Goal: Task Accomplishment & Management: Use online tool/utility

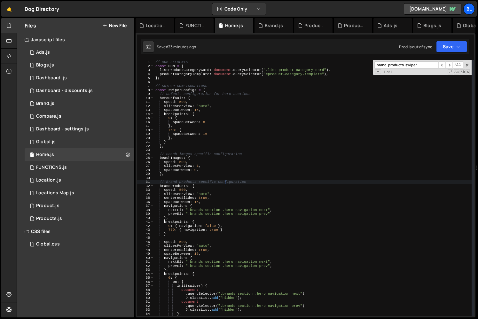
click at [225, 183] on div "// DOM ELEMENTS const DOM = { listProductCategoryCard : document . querySelecto…" at bounding box center [312, 192] width 317 height 264
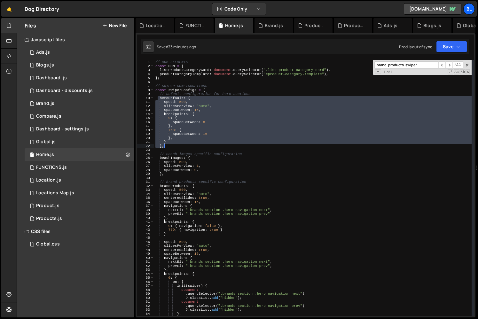
drag, startPoint x: 166, startPoint y: 117, endPoint x: 179, endPoint y: 147, distance: 33.1
click at [179, 147] on div "// DOM ELEMENTS const DOM = { listProductCategoryCard : document . querySelecto…" at bounding box center [312, 192] width 317 height 264
click at [306, 147] on div "// DOM ELEMENTS const DOM = { listProductCategoryCard : document . querySelecto…" at bounding box center [312, 188] width 317 height 256
type textarea "},"
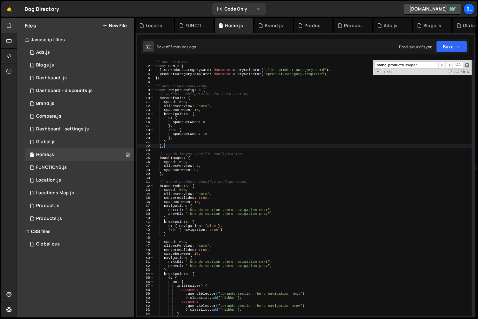
click at [468, 65] on span at bounding box center [467, 65] width 4 height 4
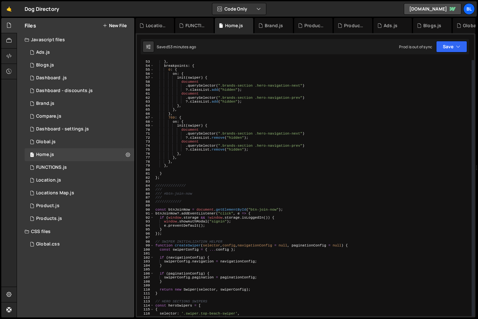
scroll to position [208, 0]
click at [64, 144] on div "1 Global.js 0" at bounding box center [80, 141] width 110 height 13
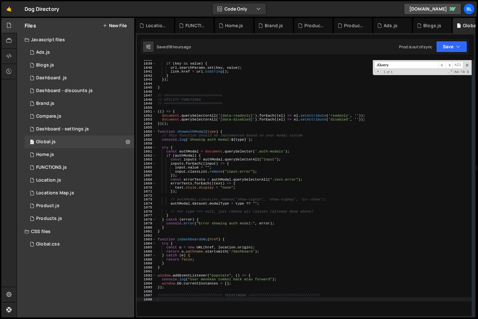
scroll to position [9937, 0]
click at [404, 63] on input "JQuery" at bounding box center [406, 64] width 64 height 7
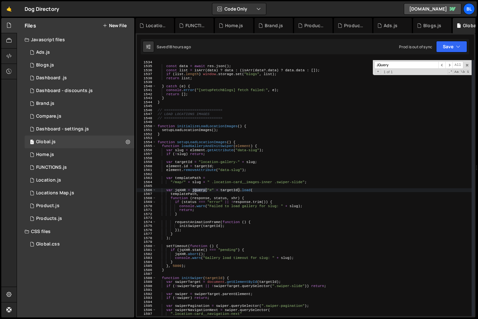
click at [164, 137] on div "if ( ! res . ok ) throw new Error ( ` HTTP ${ res . status } ` ) ; const data =…" at bounding box center [313, 188] width 315 height 264
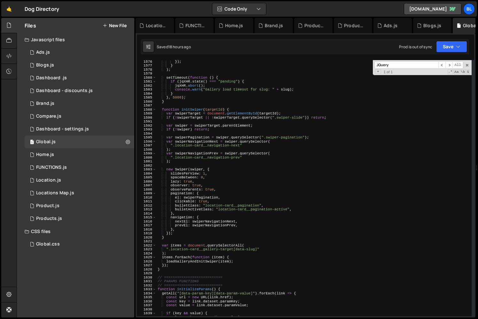
scroll to position [6291, 0]
click at [169, 270] on div "}) ; } ) ; setTimeout ( function ( ) { if ( jqXHR . state ( ) === "pending" ) {…" at bounding box center [313, 191] width 315 height 264
type textarea "}); }"
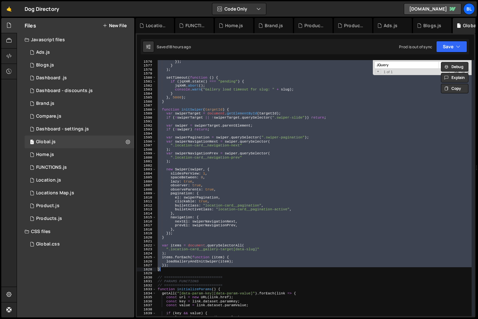
paste textarea
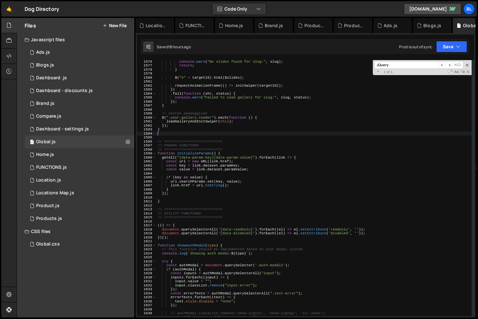
type textarea "}"
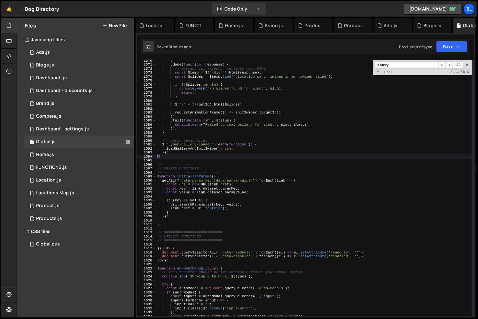
scroll to position [6223, 0]
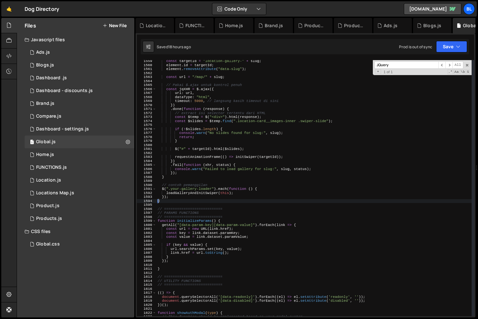
click at [213, 181] on div "const targetId = "location-gallery-" + slug ; element . id = targetId ; element…" at bounding box center [313, 191] width 315 height 264
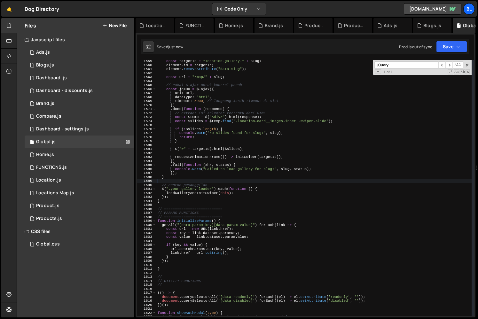
click at [214, 185] on div "const targetId = "location-gallery-" + slug ; element . id = targetId ; element…" at bounding box center [313, 191] width 315 height 264
type textarea "// contoh pemanggilan"
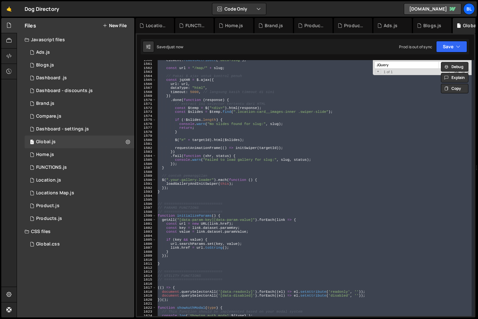
scroll to position [6228, 0]
click at [214, 185] on div "element . removeAttribute ( "data-slug" ) ; const url = "/map/" + slug ; // Pak…" at bounding box center [313, 188] width 315 height 256
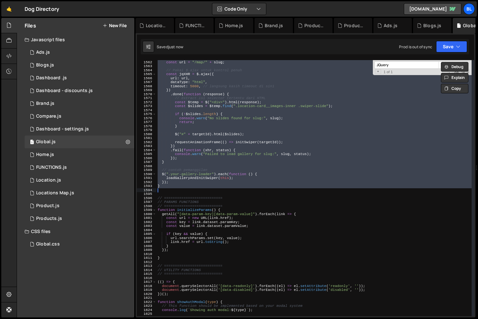
scroll to position [6374, 0]
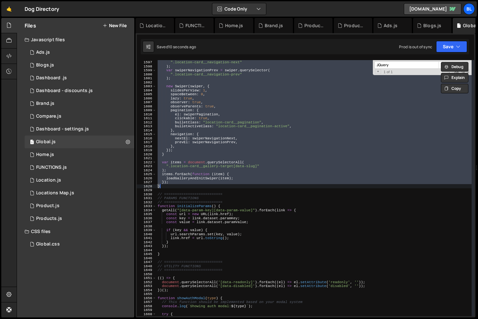
click at [186, 181] on div "var swiperNavigationNext = swiper . querySelector ( ".location-card__navigation…" at bounding box center [313, 188] width 315 height 256
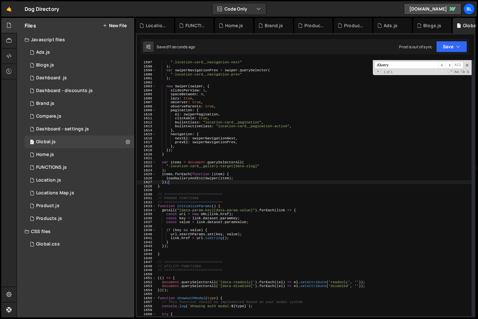
click at [180, 186] on div "var swiperNavigationNext = swiper . querySelector ( ".location-card__navigation…" at bounding box center [313, 188] width 315 height 264
click at [180, 187] on div "var swiperNavigationNext = swiper . querySelector ( ".location-card__navigation…" at bounding box center [313, 188] width 315 height 264
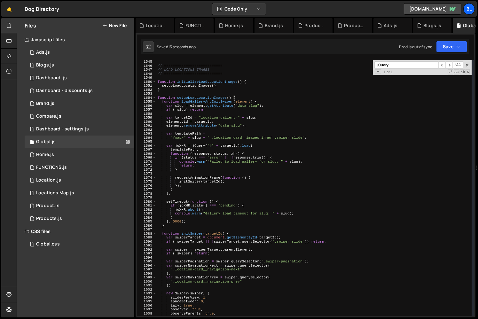
scroll to position [6167, 0]
click at [165, 92] on div "// =========================== // LOAD LOCATIONS IMAGES // ====================…" at bounding box center [313, 192] width 315 height 264
type textarea "function setupLoadLocationImages() {"
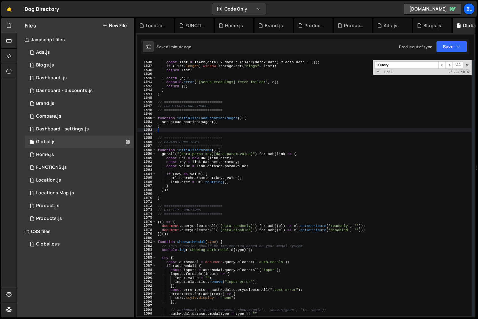
paste textarea "}"
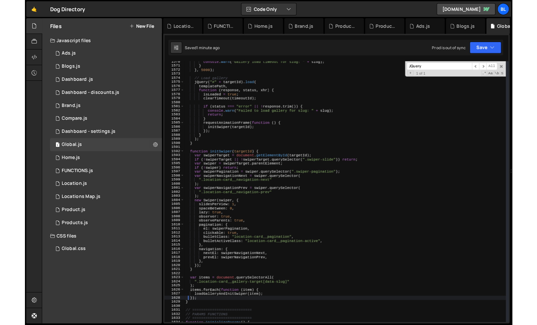
scroll to position [6199, 0]
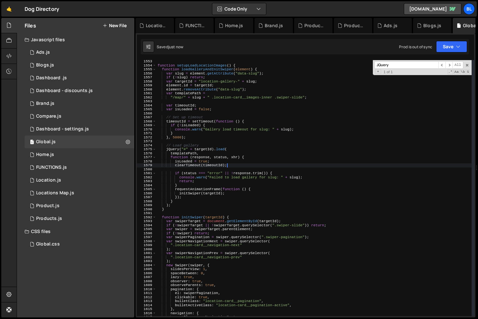
click at [246, 167] on div "function setupLoadLocationImages ( ) { function loadGalleryAndInitSwiper ( elem…" at bounding box center [313, 191] width 315 height 264
type textarea "clearTimeout(timeoutId);"
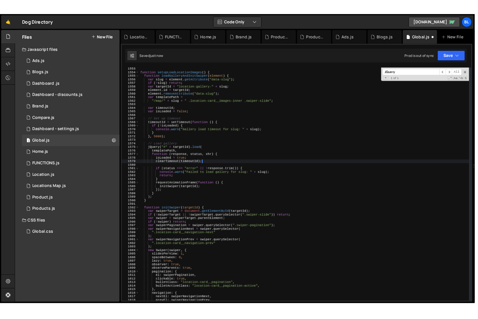
scroll to position [9931, 0]
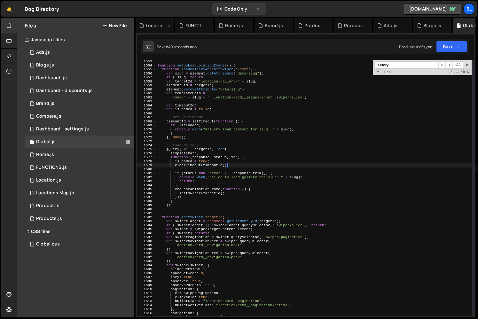
click at [149, 24] on div "Location.js" at bounding box center [156, 25] width 20 height 6
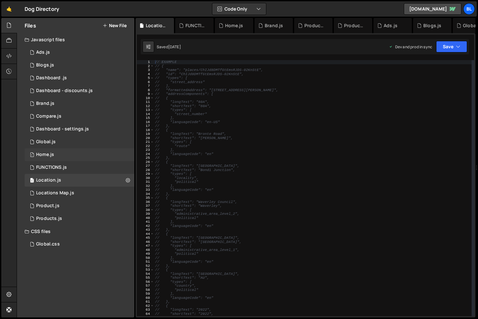
scroll to position [11182, 0]
click at [58, 152] on div "1 Home.js 0" at bounding box center [80, 154] width 110 height 13
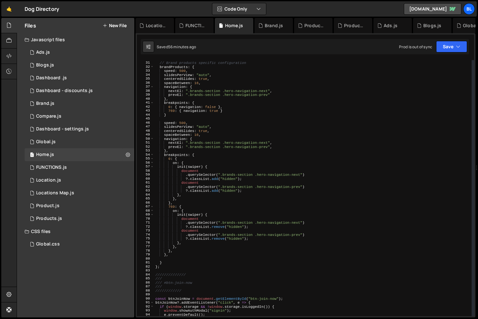
scroll to position [96, 0]
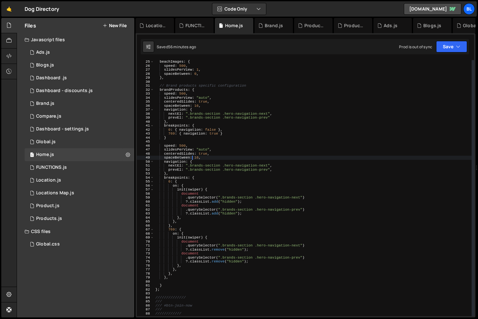
drag, startPoint x: 192, startPoint y: 156, endPoint x: 183, endPoint y: 138, distance: 20.3
click at [190, 154] on div "beachImages : { speed : 500 , slidesPerView : 1 , spaceBetween : 0 , } , // Bra…" at bounding box center [312, 192] width 317 height 264
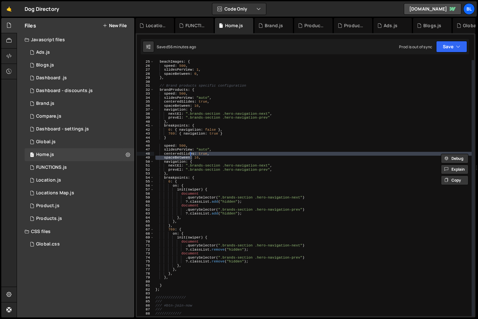
click at [183, 137] on div "beachImages : { speed : 500 , slidesPerView : 1 , spaceBetween : 0 , } , // Bra…" at bounding box center [312, 192] width 317 height 264
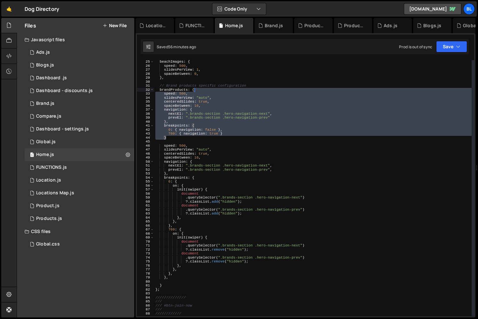
click at [209, 91] on div "beachImages : { speed : 500 , slidesPerView : 1 , spaceBetween : 0 , } , // Bra…" at bounding box center [312, 192] width 317 height 264
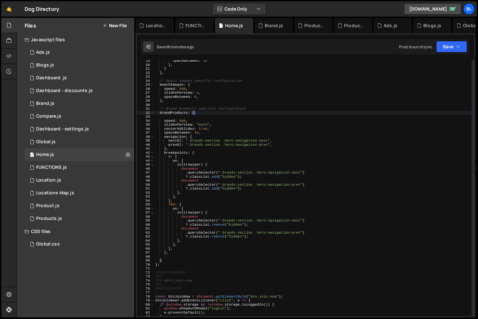
scroll to position [73, 0]
click at [206, 138] on div "spaceBetween : 16 } , } } , // Beach images specific configuration beachImages …" at bounding box center [312, 191] width 317 height 264
click at [197, 147] on div "spaceBetween : 16 } , } } , // Beach images specific configuration beachImages …" at bounding box center [312, 191] width 317 height 264
type textarea "},"
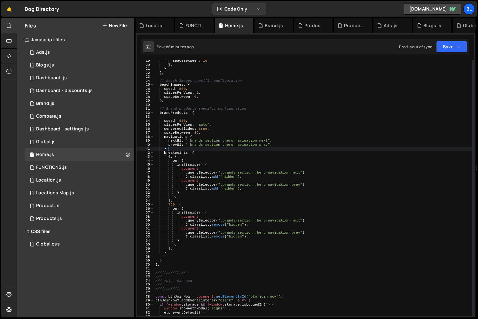
paste textarea "}"
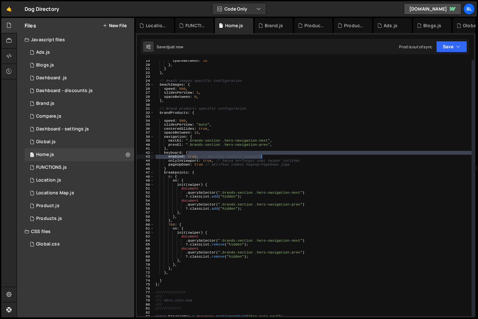
drag, startPoint x: 200, startPoint y: 153, endPoint x: 269, endPoint y: 155, distance: 69.0
click at [269, 155] on div "spaceBetween : 16 } , } } , // Beach images specific configuration beachImages …" at bounding box center [312, 191] width 317 height 264
click at [268, 155] on div "spaceBetween : 16 } , } } , // Beach images specific configuration beachImages …" at bounding box center [312, 191] width 317 height 264
click at [200, 155] on div "spaceBetween : 16 } , } } , // Beach images specific configuration beachImages …" at bounding box center [312, 191] width 317 height 264
drag, startPoint x: 217, startPoint y: 158, endPoint x: 302, endPoint y: 157, distance: 85.3
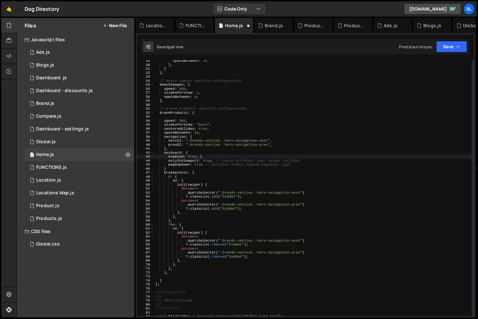
click at [302, 157] on div "spaceBetween : 16 } , } } , // Beach images specific configuration beachImages …" at bounding box center [312, 191] width 317 height 264
click at [305, 158] on div "spaceBetween : 16 } , } } , // Beach images specific configuration beachImages …" at bounding box center [312, 191] width 317 height 264
click at [305, 160] on div "spaceBetween : 16 } , } } , // Beach images specific configuration beachImages …" at bounding box center [312, 191] width 317 height 264
drag, startPoint x: 305, startPoint y: 160, endPoint x: 214, endPoint y: 160, distance: 90.7
click at [214, 160] on div "spaceBetween : 16 } , } } , // Beach images specific configuration beachImages …" at bounding box center [312, 191] width 317 height 264
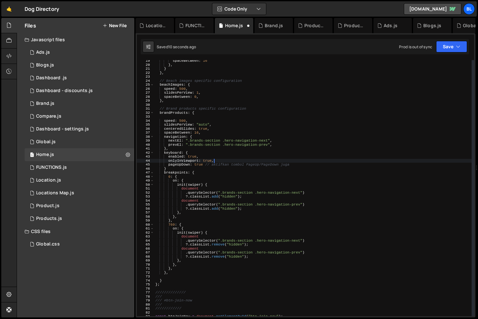
scroll to position [0, 5]
drag, startPoint x: 204, startPoint y: 165, endPoint x: 294, endPoint y: 165, distance: 90.1
click at [294, 165] on div "spaceBetween : 16 } , } } , // Beach images specific configuration beachImages …" at bounding box center [312, 191] width 317 height 264
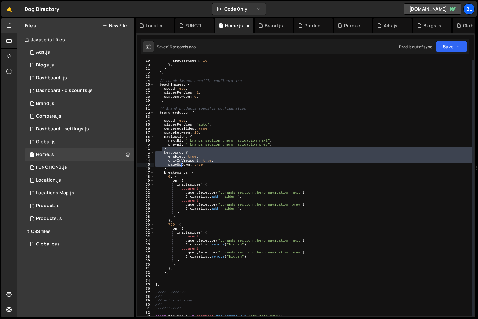
drag, startPoint x: 162, startPoint y: 149, endPoint x: 181, endPoint y: 165, distance: 24.9
click at [181, 165] on div "spaceBetween : 16 } , } } , // Beach images specific configuration beachImages …" at bounding box center [312, 191] width 317 height 264
click at [174, 169] on div "spaceBetween : 16 } , } } , // Beach images specific configuration beachImages …" at bounding box center [312, 191] width 317 height 264
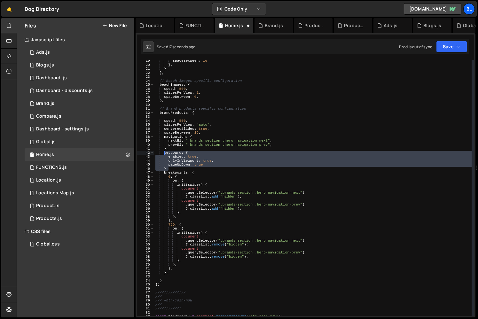
type textarea "keyboard: { enabled: true,"
drag, startPoint x: 174, startPoint y: 169, endPoint x: 164, endPoint y: 153, distance: 18.7
click at [164, 153] on div "spaceBetween : 16 } , } } , // Beach images specific configuration beachImages …" at bounding box center [312, 191] width 317 height 264
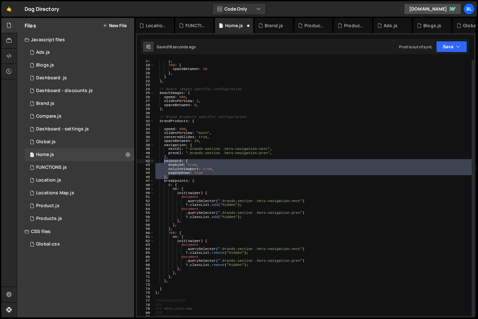
scroll to position [65, 0]
click at [179, 125] on div "} , 768 : { spaceBetween : 16 } , } } , // Beach images specific configuration …" at bounding box center [312, 191] width 317 height 264
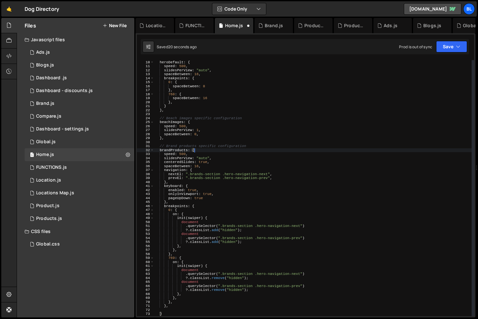
scroll to position [33, 0]
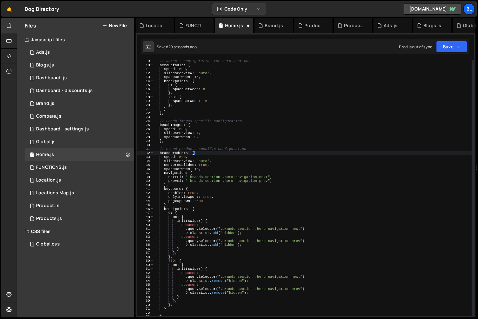
click at [203, 138] on div "// Default configuration for hero sections heroDefault : { speed : 500 , slides…" at bounding box center [312, 191] width 317 height 264
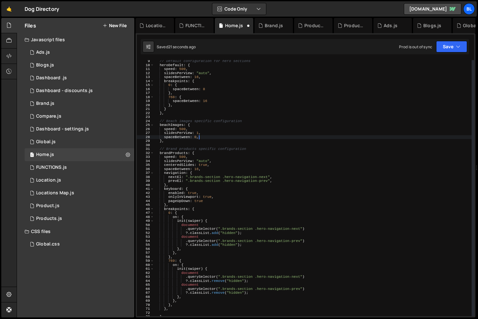
paste textarea "}"
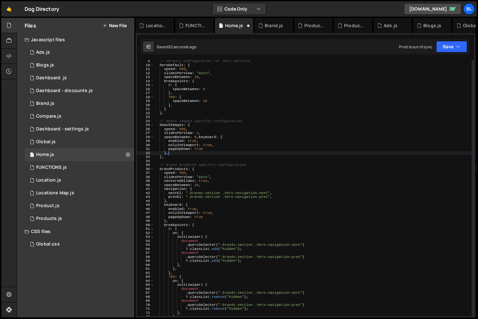
click at [190, 110] on div "// Default configuration for hero sections heroDefault : { speed : 500 , slides…" at bounding box center [312, 191] width 317 height 264
paste textarea "pageUpDown: true"
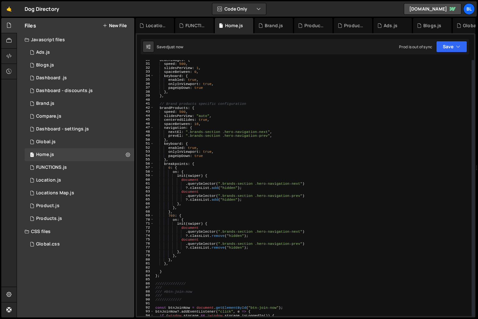
scroll to position [121, 0]
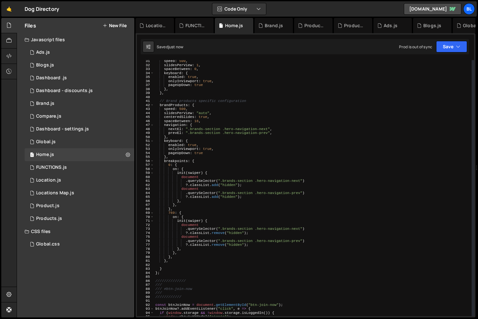
click at [197, 237] on div "speed : 500 , slidesPerView : 1 , spaceBetween : 0 , keyboard : { enabled : tru…" at bounding box center [312, 191] width 317 height 264
click at [210, 172] on div "speed : 500 , slidesPerView : 1 , spaceBetween : 0 , keyboard : { enabled : tru…" at bounding box center [312, 191] width 317 height 264
click at [209, 148] on div "speed : 500 , slidesPerView : 1 , spaceBetween : 0 , keyboard : { enabled : tru…" at bounding box center [312, 191] width 317 height 264
click at [217, 151] on div "speed : 500 , slidesPerView : 1 , spaceBetween : 0 , keyboard : { enabled : tru…" at bounding box center [312, 191] width 317 height 264
click at [222, 145] on div "speed : 500 , slidesPerView : 1 , spaceBetween : 0 , keyboard : { enabled : tru…" at bounding box center [312, 191] width 317 height 264
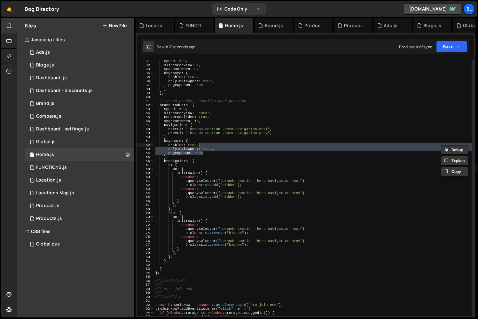
click at [221, 147] on div "speed : 500 , slidesPerView : 1 , spaceBetween : 0 , keyboard : { enabled : tru…" at bounding box center [312, 188] width 317 height 256
click at [219, 148] on div "speed : 500 , slidesPerView : 1 , spaceBetween : 0 , keyboard : { enabled : tru…" at bounding box center [312, 188] width 317 height 256
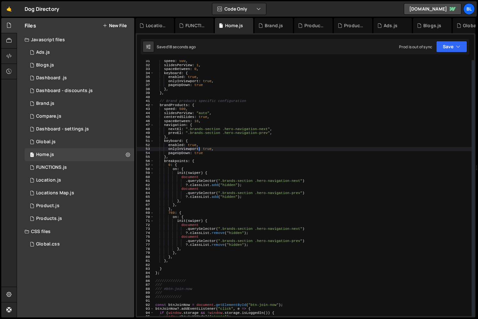
click at [198, 149] on div "speed : 500 , slidesPerView : 1 , spaceBetween : 0 , keyboard : { enabled : tru…" at bounding box center [312, 191] width 317 height 264
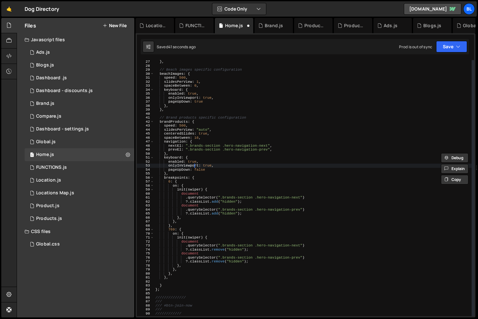
scroll to position [93, 0]
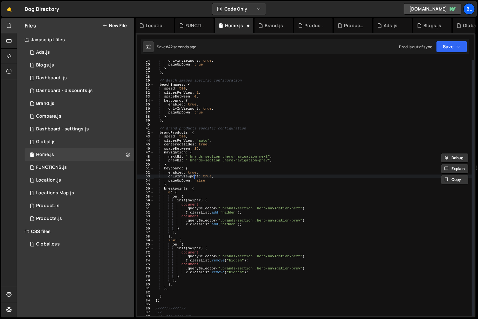
click at [213, 120] on div "onlyInViewport : true , pageUpDown : true } , } , // Beach images specific conf…" at bounding box center [312, 190] width 317 height 264
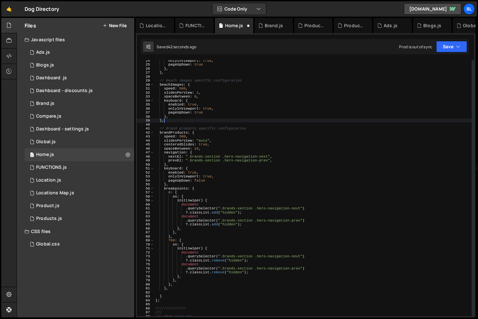
scroll to position [0, 0]
click at [212, 116] on div "onlyInViewport : true , pageUpDown : true } , } , // Beach images specific conf…" at bounding box center [312, 190] width 317 height 264
click at [212, 112] on div "onlyInViewport : true , pageUpDown : true } , } , // Beach images specific conf…" at bounding box center [312, 190] width 317 height 264
paste textarea "false"
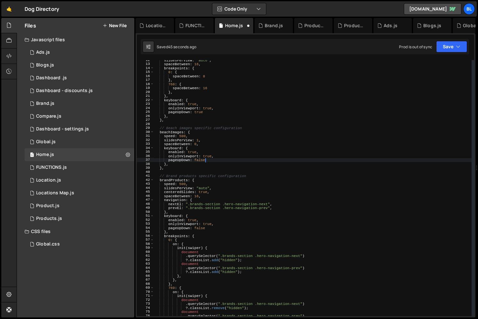
scroll to position [38, 0]
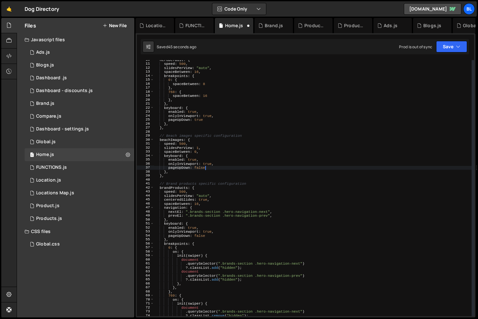
click at [209, 118] on div "heroDefault : { speed : 500 , slidesPerView : "auto" , spaceBetween : 16 , brea…" at bounding box center [312, 190] width 317 height 264
paste textarea "false"
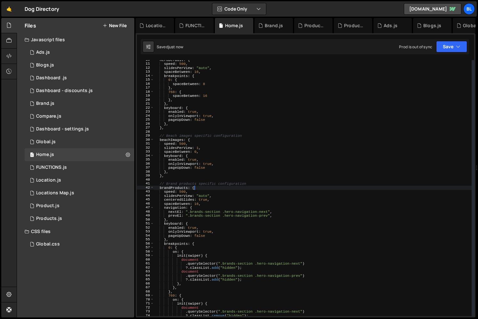
click at [272, 188] on div "heroDefault : { speed : 500 , slidesPerView : "auto" , spaceBetween : 16 , brea…" at bounding box center [312, 190] width 317 height 264
click at [184, 106] on div "heroDefault : { speed : 500 , slidesPerView : "auto" , spaceBetween : 16 , brea…" at bounding box center [312, 190] width 317 height 264
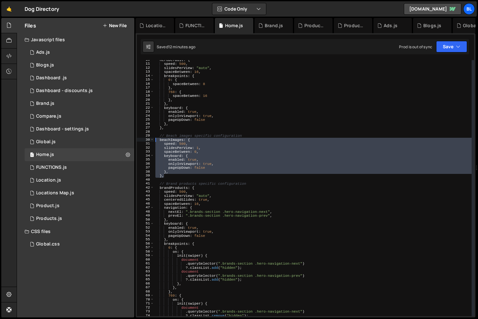
drag, startPoint x: 169, startPoint y: 175, endPoint x: 158, endPoint y: 140, distance: 36.4
click at [158, 140] on div "heroDefault : { speed : 500 , slidesPerView : "auto" , spaceBetween : 16 , brea…" at bounding box center [312, 190] width 317 height 264
click at [163, 142] on div "heroDefault : { speed : 500 , slidesPerView : "auto" , spaceBetween : 16 , brea…" at bounding box center [312, 188] width 317 height 256
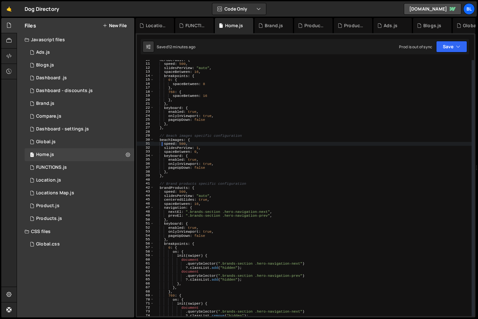
drag, startPoint x: 172, startPoint y: 170, endPoint x: 158, endPoint y: 161, distance: 16.5
click at [172, 170] on div "heroDefault : { speed : 500 , slidesPerView : "auto" , spaceBetween : 16 , brea…" at bounding box center [312, 190] width 317 height 264
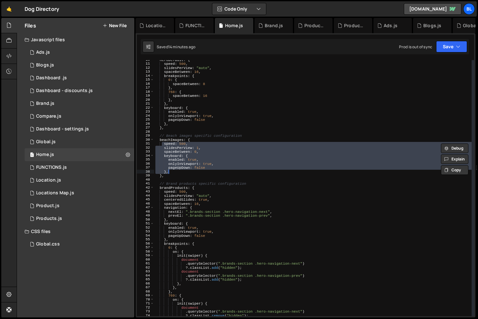
scroll to position [0, 0]
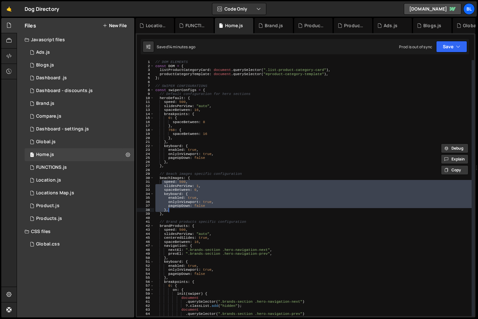
click at [225, 152] on div "// DOM ELEMENTS const DOM = { listProductCategoryCard : document . querySelecto…" at bounding box center [312, 192] width 317 height 264
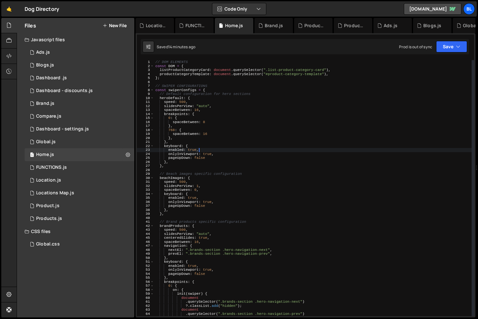
click at [213, 158] on div "// DOM ELEMENTS const DOM = { listProductCategoryCard : document . querySelecto…" at bounding box center [312, 192] width 317 height 264
type textarea "},"
paste textarea "mousewheel: { forceToAxis: true, releaseOnEdges: true }"
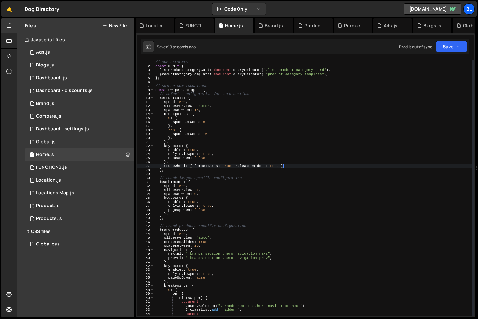
type textarea "},"
paste textarea "cssMode: true,"
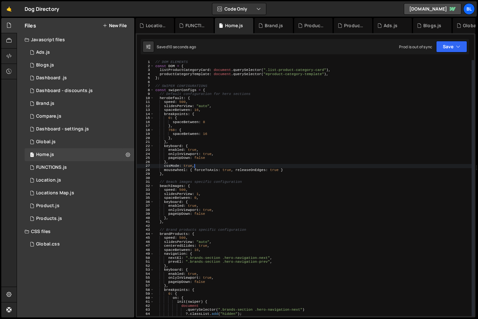
click at [285, 162] on div "// DOM ELEMENTS const DOM = { listProductCategoryCard : document . querySelecto…" at bounding box center [312, 192] width 317 height 264
click at [176, 170] on div "// DOM ELEMENTS const DOM = { listProductCategoryCard : document . querySelecto…" at bounding box center [312, 192] width 317 height 264
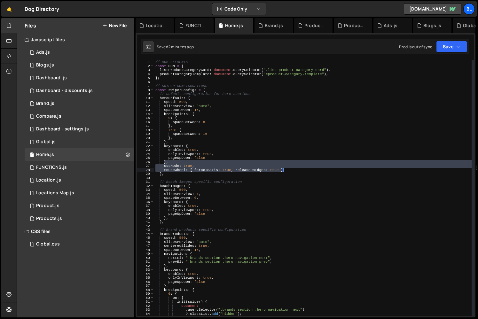
drag, startPoint x: 166, startPoint y: 163, endPoint x: 290, endPoint y: 171, distance: 124.5
click at [290, 171] on div "// DOM ELEMENTS const DOM = { listProductCategoryCard : document . querySelecto…" at bounding box center [312, 192] width 317 height 264
click at [289, 169] on div "// DOM ELEMENTS const DOM = { listProductCategoryCard : document . querySelecto…" at bounding box center [312, 188] width 317 height 256
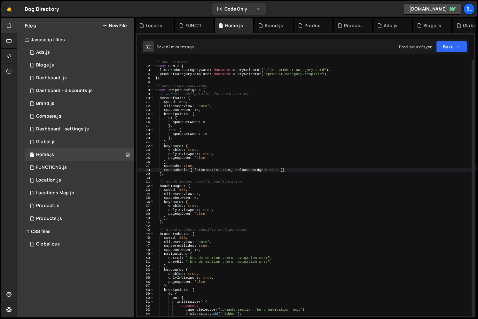
click at [277, 160] on div "// DOM ELEMENTS const DOM = { listProductCategoryCard : document . querySelecto…" at bounding box center [312, 192] width 317 height 264
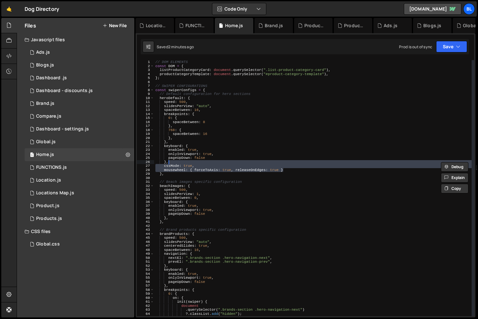
click at [198, 215] on div "// DOM ELEMENTS const DOM = { listProductCategoryCard : document . querySelecto…" at bounding box center [312, 192] width 317 height 264
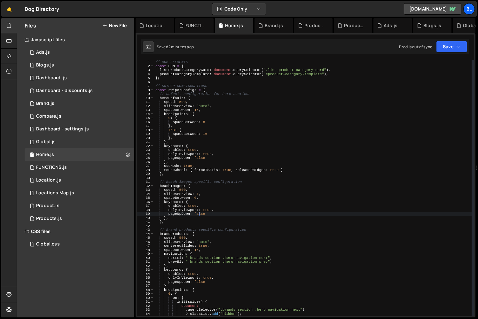
click at [192, 218] on div "// DOM ELEMENTS const DOM = { listProductCategoryCard : document . querySelecto…" at bounding box center [312, 192] width 317 height 264
paste textarea "mousewheel: { forceToAxis: true, releaseOnEdges: true }"
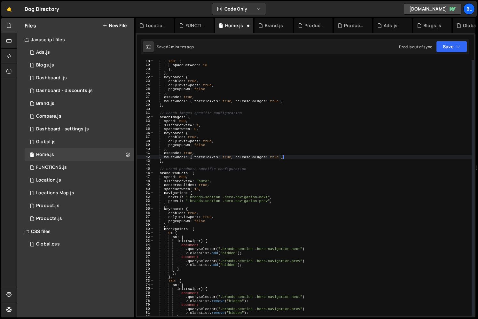
scroll to position [92, 0]
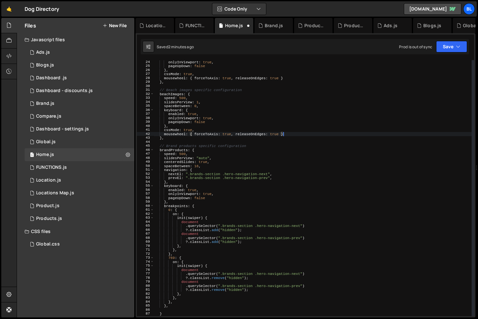
click at [196, 200] on div "onlyInViewport : true , pageUpDown : false } , cssMode : true , mousewheel : { …" at bounding box center [312, 192] width 317 height 264
paste textarea "mousewheel: { forceToAxis: true, releaseOnEdges: true }"
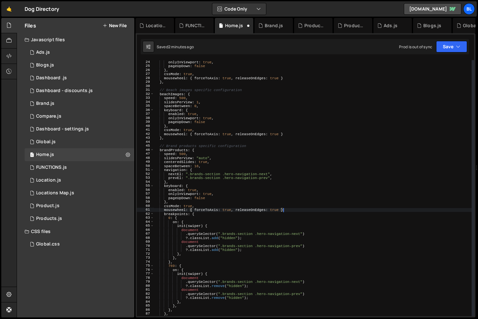
scroll to position [0, 11]
click at [230, 173] on div "onlyInViewport : true , pageUpDown : false } , cssMode : true , mousewheel : { …" at bounding box center [312, 192] width 317 height 264
type textarea "nextEl: ".brands-section .hero-navigation-next","
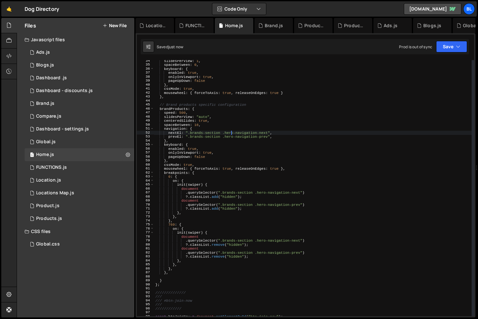
scroll to position [213, 0]
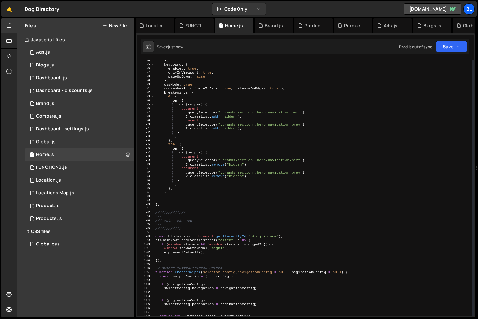
click at [270, 207] on div "} , keyboard : { enabled : true , onlyInViewport : true , pageUpDown : false } …" at bounding box center [312, 190] width 317 height 264
click at [72, 139] on div "1 Global.js 0" at bounding box center [80, 141] width 110 height 13
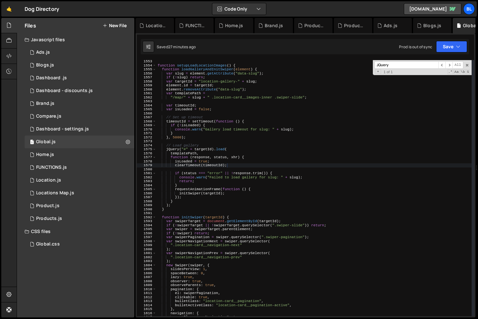
scroll to position [9937, 0]
click at [467, 65] on span at bounding box center [467, 65] width 4 height 4
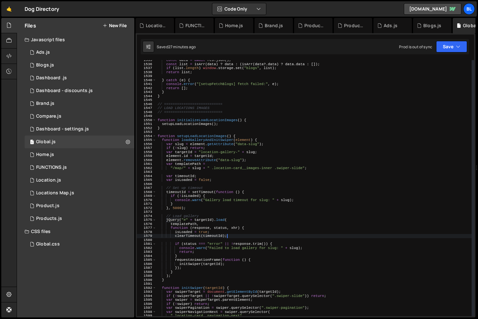
scroll to position [6082, 0]
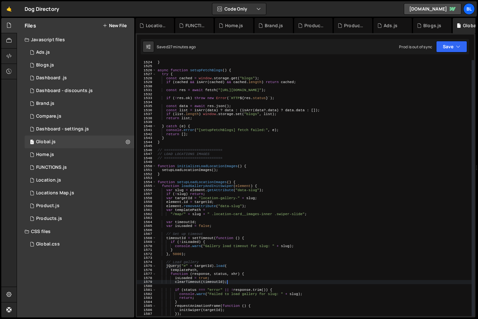
click at [189, 168] on div "} } async function setupFetchBlogs ( ) { try { const cached = window . storage …" at bounding box center [313, 188] width 315 height 264
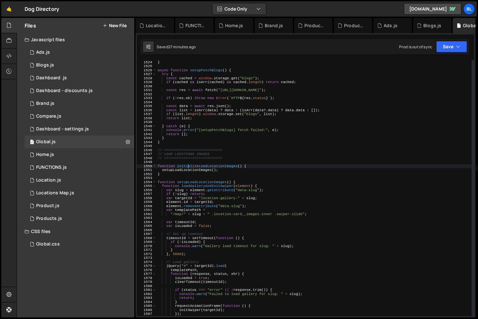
click at [188, 167] on div "} } async function setupFetchBlogs ( ) { try { const cached = window . storage …" at bounding box center [313, 188] width 315 height 264
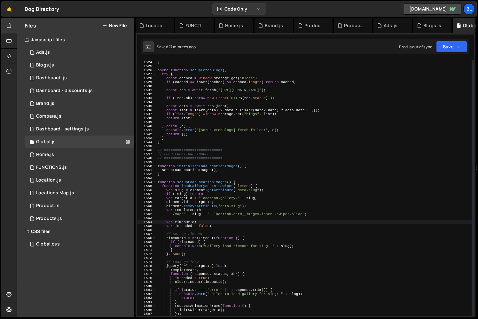
click at [284, 222] on div "} } async function setupFetchBlogs ( ) { try { const cached = window . storage …" at bounding box center [313, 188] width 315 height 264
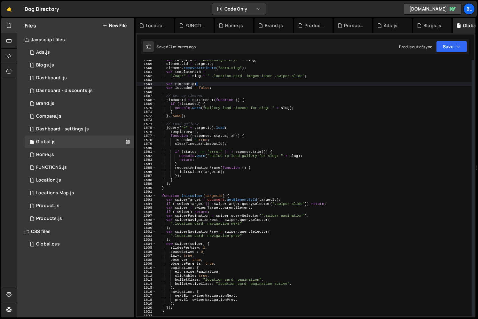
scroll to position [6220, 0]
click at [234, 228] on div "var targetId = "location-gallery-" + slug ; element . id = targetId ; element .…" at bounding box center [313, 190] width 315 height 264
click at [248, 246] on div "var targetId = "location-gallery-" + slug ; element . id = targetId ; element .…" at bounding box center [313, 190] width 315 height 264
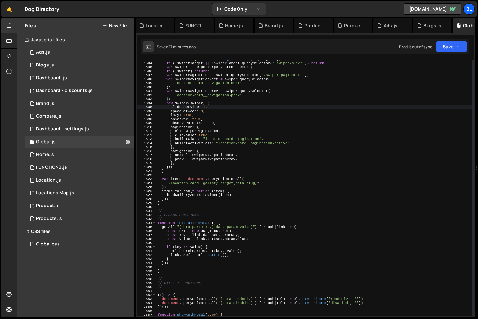
scroll to position [6361, 0]
click at [255, 192] on div "var swiperTarget = document . getElementById ( targetId ) ; if ( ! swiperTarget…" at bounding box center [313, 189] width 315 height 264
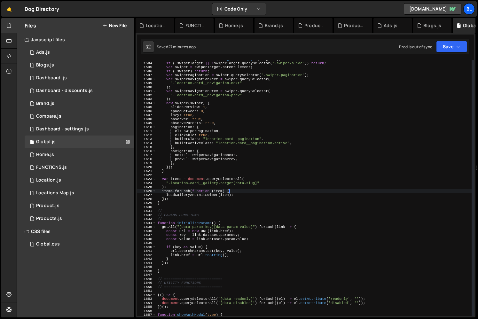
click at [253, 189] on div "var swiperTarget = document . getElementById ( targetId ) ; if ( ! swiperTarget…" at bounding box center [313, 189] width 315 height 264
paste textarea "location-card__gallery-target"
click at [262, 191] on div "var swiperTarget = document . getElementById ( targetId ) ; if ( ! swiperTarget…" at bounding box center [313, 189] width 315 height 264
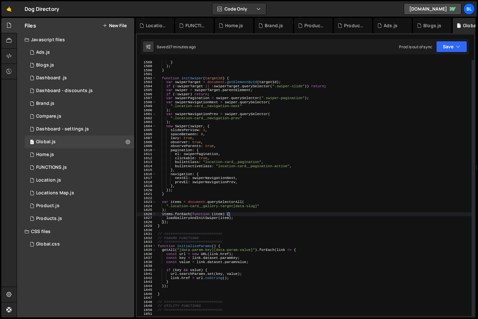
click at [186, 220] on div "}) ; } ) ; } function initSwiper ( targetId ) { var swiperTarget = document . g…" at bounding box center [313, 188] width 315 height 264
click at [183, 216] on div "}) ; } ) ; } function initSwiper ( targetId ) { var swiperTarget = document . g…" at bounding box center [313, 188] width 315 height 264
click at [188, 216] on div "}) ; } ) ; } function initSwiper ( targetId ) { var swiperTarget = document . g…" at bounding box center [313, 188] width 315 height 264
click at [166, 212] on div "}) ; } ) ; } function initSwiper ( targetId ) { var swiperTarget = document . g…" at bounding box center [313, 188] width 315 height 264
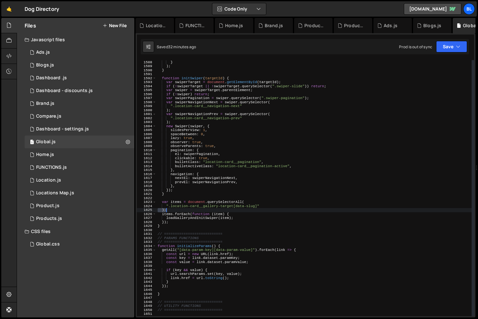
click at [166, 212] on div "}) ; } ) ; } function initSwiper ( targetId ) { var swiperTarget = document . g…" at bounding box center [313, 188] width 315 height 264
click at [218, 204] on div "}) ; } ) ; } function initSwiper ( targetId ) { var swiperTarget = document . g…" at bounding box center [313, 188] width 315 height 264
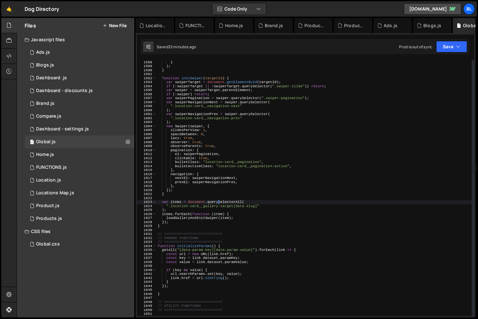
click at [210, 215] on div "}) ; } ) ; } function initSwiper ( targetId ) { var swiperTarget = document . g…" at bounding box center [313, 188] width 315 height 264
click at [205, 221] on div "}) ; } ) ; } function initSwiper ( targetId ) { var swiperTarget = document . g…" at bounding box center [313, 188] width 315 height 264
click at [181, 216] on div "}) ; } ) ; } function initSwiper ( targetId ) { var swiperTarget = document . g…" at bounding box center [313, 188] width 315 height 264
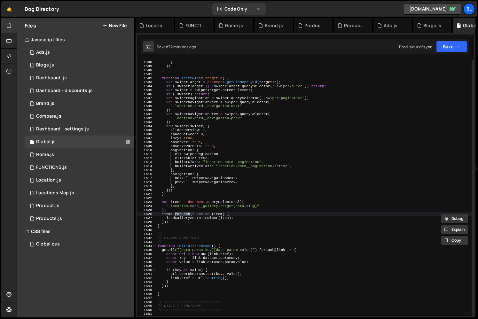
click at [180, 218] on div "}) ; } ) ; } function initSwiper ( targetId ) { var swiperTarget = document . g…" at bounding box center [313, 188] width 315 height 264
click at [200, 218] on div "}) ; } ) ; } function initSwiper ( targetId ) { var swiperTarget = document . g…" at bounding box center [313, 188] width 315 height 256
click at [197, 217] on div "}) ; } ) ; } function initSwiper ( targetId ) { var swiperTarget = document . g…" at bounding box center [313, 188] width 315 height 264
click at [184, 213] on div "}) ; } ) ; } function initSwiper ( targetId ) { var swiperTarget = document . g…" at bounding box center [313, 188] width 315 height 264
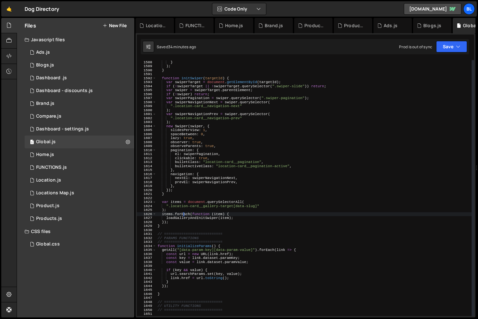
click at [184, 213] on div "}) ; } ) ; } function initSwiper ( targetId ) { var swiperTarget = document . g…" at bounding box center [313, 188] width 315 height 264
click at [179, 215] on div "}) ; } ) ; } function initSwiper ( targetId ) { var swiperTarget = document . g…" at bounding box center [313, 188] width 315 height 256
click at [179, 215] on div "}) ; } ) ; } function initSwiper ( targetId ) { var swiperTarget = document . g…" at bounding box center [313, 188] width 315 height 264
click at [179, 218] on div "}) ; } ) ; } function initSwiper ( targetId ) { var swiperTarget = document . g…" at bounding box center [313, 188] width 315 height 264
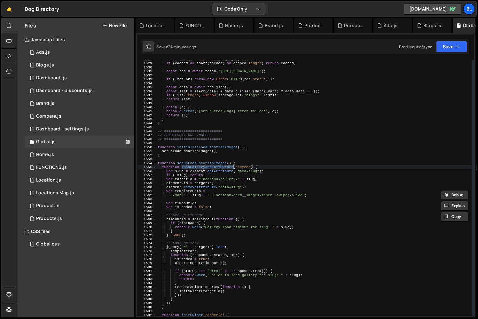
scroll to position [6147, 0]
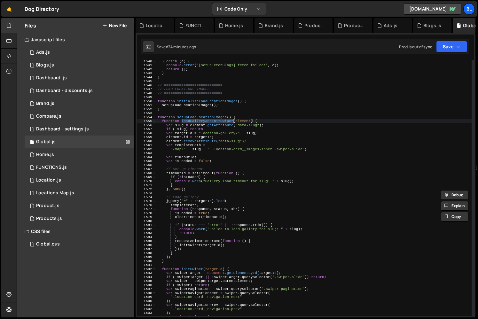
click at [260, 160] on div "} catch ( e ) { console . error ( "[setupFetchBlogs] fetch failed:" , e ) ; ret…" at bounding box center [313, 191] width 315 height 264
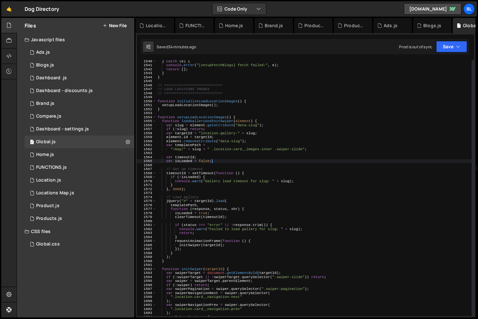
click at [189, 125] on div "} catch ( e ) { console . error ( "[setupFetchBlogs] fetch failed:" , e ) ; ret…" at bounding box center [313, 191] width 315 height 264
click at [214, 130] on div "} catch ( e ) { console . error ( "[setupFetchBlogs] fetch failed:" , e ) ; ret…" at bounding box center [313, 191] width 315 height 264
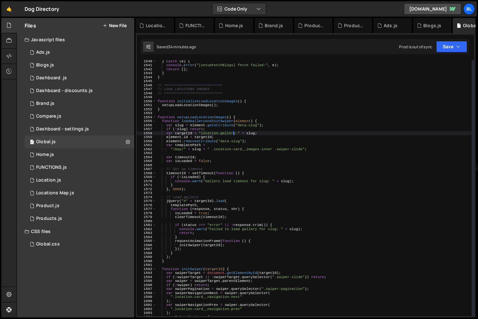
click at [234, 133] on div "} catch ( e ) { console . error ( "[setupFetchBlogs] fetch failed:" , e ) ; ret…" at bounding box center [313, 191] width 315 height 264
click at [256, 129] on div "} catch ( e ) { console . error ( "[setupFetchBlogs] fetch failed:" , e ) ; ret…" at bounding box center [313, 191] width 315 height 264
click at [245, 144] on div "} catch ( e ) { console . error ( "[setupFetchBlogs] fetch failed:" , e ) ; ret…" at bounding box center [313, 191] width 315 height 264
type textarea "var templatePath ="
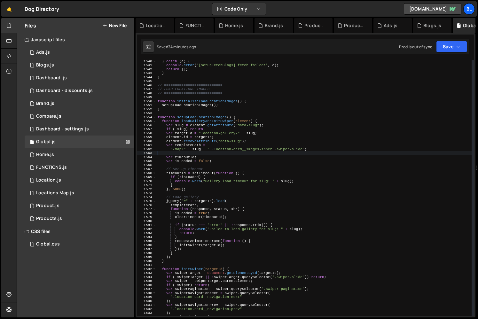
click at [245, 155] on div "} catch ( e ) { console . error ( "[setupFetchBlogs] fetch failed:" , e ) ; ret…" at bounding box center [313, 191] width 315 height 264
click at [229, 152] on div "} catch ( e ) { console . error ( "[setupFetchBlogs] fetch failed:" , e ) ; ret…" at bounding box center [313, 191] width 315 height 264
click at [230, 158] on div "} catch ( e ) { console . error ( "[setupFetchBlogs] fetch failed:" , e ) ; ret…" at bounding box center [313, 191] width 315 height 264
type textarea "var timeoutId;"
click at [249, 153] on div "} catch ( e ) { console . error ( "[setupFetchBlogs] fetch failed:" , e ) ; ret…" at bounding box center [313, 191] width 315 height 264
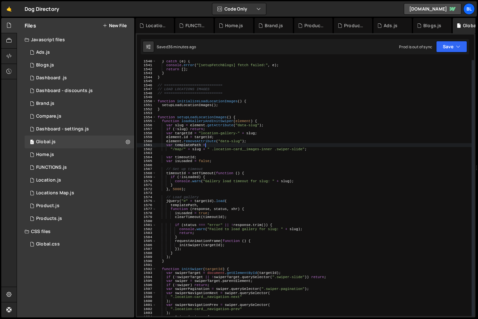
drag, startPoint x: 272, startPoint y: 145, endPoint x: 231, endPoint y: 144, distance: 40.9
click at [230, 144] on div "} catch ( e ) { console . error ( "[setupFetchBlogs] fetch failed:" , e ) ; ret…" at bounding box center [313, 191] width 315 height 264
drag, startPoint x: 214, startPoint y: 148, endPoint x: 272, endPoint y: 150, distance: 57.6
click at [272, 150] on div "} catch ( e ) { console . error ( "[setupFetchBlogs] fetch failed:" , e ) ; ret…" at bounding box center [313, 191] width 315 height 264
click at [241, 150] on div "} catch ( e ) { console . error ( "[setupFetchBlogs] fetch failed:" , e ) ; ret…" at bounding box center [313, 191] width 315 height 264
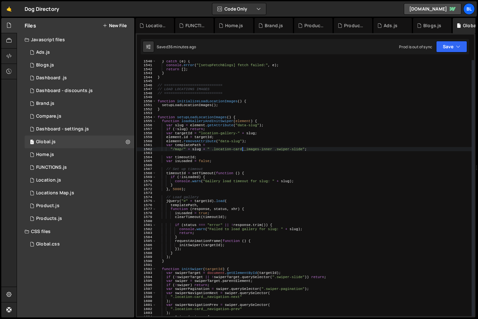
click at [209, 150] on div "} catch ( e ) { console . error ( "[setupFetchBlogs] fetch failed:" , e ) ; ret…" at bounding box center [313, 191] width 315 height 264
click at [200, 159] on div "} catch ( e ) { console . error ( "[setupFetchBlogs] fetch failed:" , e ) ; ret…" at bounding box center [313, 191] width 315 height 264
click at [187, 158] on div "} catch ( e ) { console . error ( "[setupFetchBlogs] fetch failed:" , e ) ; ret…" at bounding box center [313, 191] width 315 height 264
click at [202, 173] on div "} catch ( e ) { console . error ( "[setupFetchBlogs] fetch failed:" , e ) ; ret…" at bounding box center [313, 191] width 315 height 264
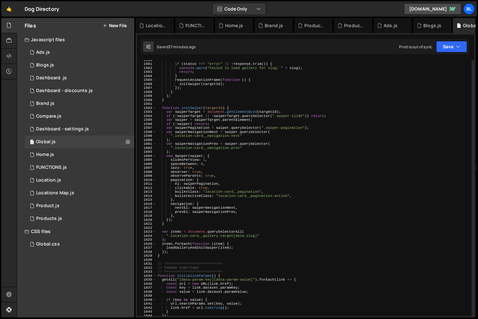
scroll to position [6308, 0]
click at [176, 250] on div "if ( status === "error" || ! response . trim ( )) { console . warn ( "Failed to…" at bounding box center [313, 190] width 315 height 264
click at [174, 253] on div "if ( status === "error" || ! response . trim ( )) { console . warn ( "Failed to…" at bounding box center [313, 190] width 315 height 264
click at [173, 254] on div "if ( status === "error" || ! response . trim ( )) { console . warn ( "Failed to…" at bounding box center [313, 190] width 315 height 264
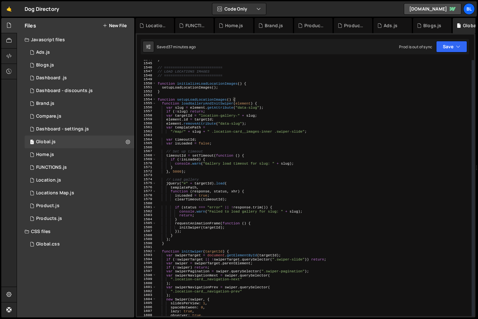
scroll to position [6142, 0]
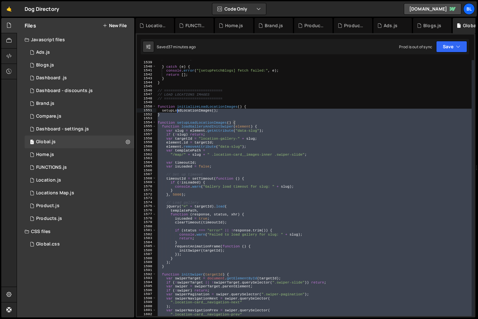
click at [176, 112] on div "return list ; } catch ( e ) { console . error ( "[setupFetchBlogs] fetch failed…" at bounding box center [313, 189] width 315 height 264
click at [186, 115] on div "return list ; } catch ( e ) { console . error ( "[setupFetchBlogs] fetch failed…" at bounding box center [313, 188] width 315 height 256
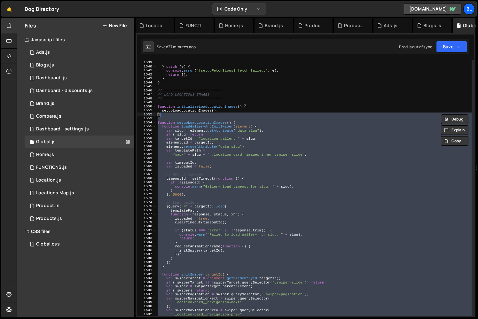
click at [181, 117] on div "return list ; } catch ( e ) { console . error ( "[setupFetchBlogs] fetch failed…" at bounding box center [313, 188] width 315 height 256
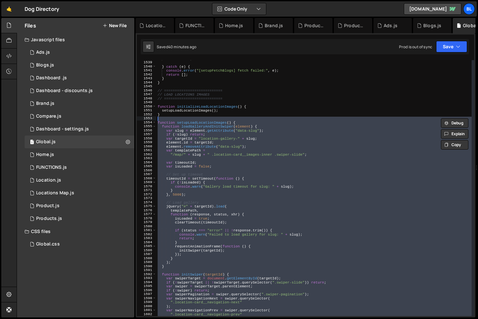
click at [181, 148] on div "return list ; } catch ( e ) { console . error ( "[setupFetchBlogs] fetch failed…" at bounding box center [313, 188] width 315 height 256
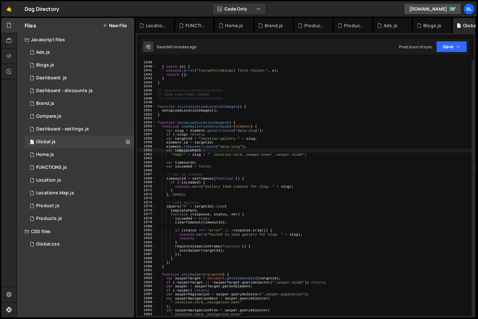
click at [180, 151] on div "return list ; } catch ( e ) { console . error ( "[setupFetchBlogs] fetch failed…" at bounding box center [313, 189] width 315 height 264
click at [181, 156] on div "return list ; } catch ( e ) { console . error ( "[setupFetchBlogs] fetch failed…" at bounding box center [313, 189] width 315 height 264
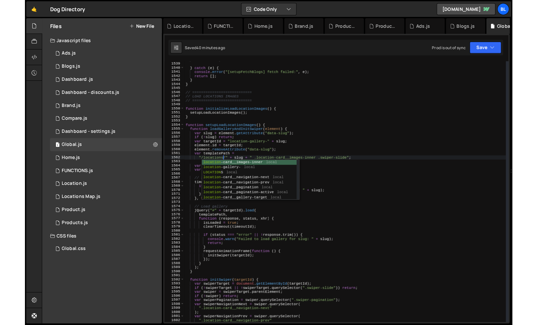
scroll to position [0, 3]
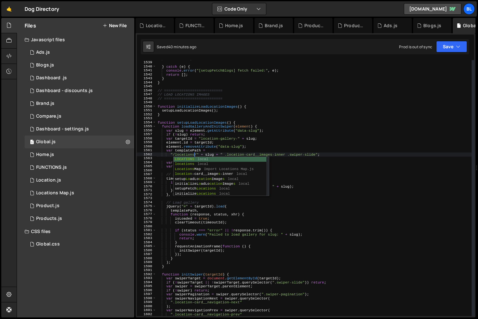
click at [262, 136] on div "return list ; } catch ( e ) { console . error ( "[setupFetchBlogs] fetch failed…" at bounding box center [313, 189] width 315 height 264
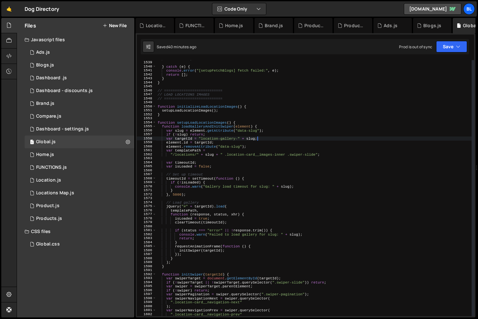
click at [260, 163] on div "return list ; } catch ( e ) { console . error ( "[setupFetchBlogs] fetch failed…" at bounding box center [313, 189] width 315 height 264
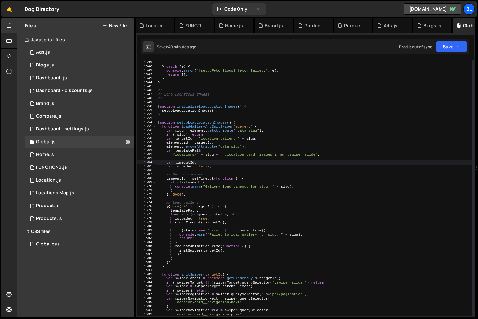
scroll to position [9931, 0]
click at [257, 161] on div "return list ; } catch ( e ) { console . error ( "[setupFetchBlogs] fetch failed…" at bounding box center [313, 189] width 315 height 264
click at [187, 151] on div "return list ; } catch ( e ) { console . error ( "[setupFetchBlogs] fetch failed…" at bounding box center [313, 189] width 315 height 264
click at [210, 166] on div "return list ; } catch ( e ) { console . error ( "[setupFetchBlogs] fetch failed…" at bounding box center [313, 189] width 315 height 264
click at [189, 154] on div "return list ; } catch ( e ) { console . error ( "[setupFetchBlogs] fetch failed…" at bounding box center [313, 189] width 315 height 264
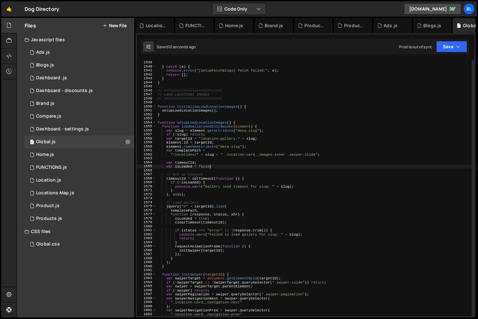
type textarea ""/locations/" + slug + " .location-card__images-inner .swiper-slide";"
click at [189, 154] on div "return list ; } catch ( e ) { console . error ( "[setupFetchBlogs] fetch failed…" at bounding box center [313, 189] width 315 height 264
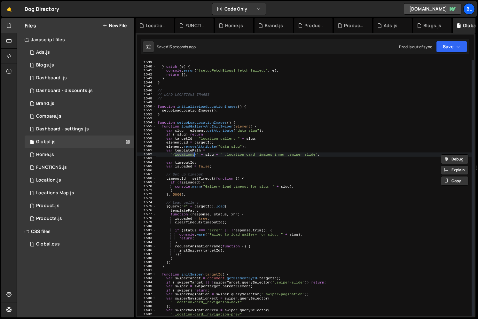
click at [260, 172] on div "return list ; } catch ( e ) { console . error ( "[setupFetchBlogs] fetch failed…" at bounding box center [313, 189] width 315 height 264
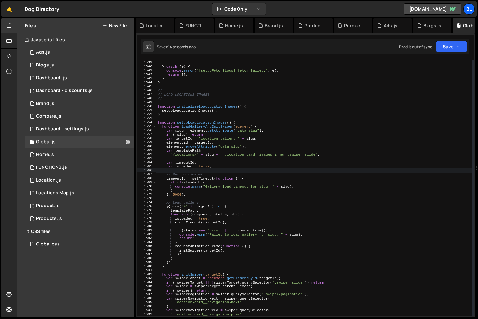
click at [259, 168] on div "return list ; } catch ( e ) { console . error ( "[setupFetchBlogs] fetch failed…" at bounding box center [313, 189] width 315 height 264
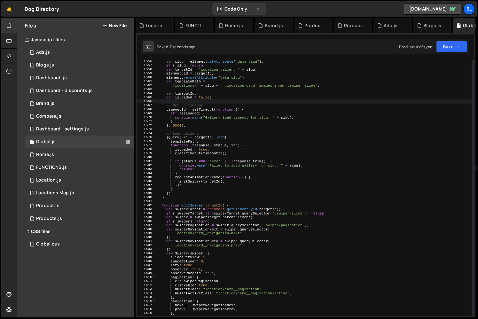
scroll to position [6211, 0]
